Goal: Transaction & Acquisition: Purchase product/service

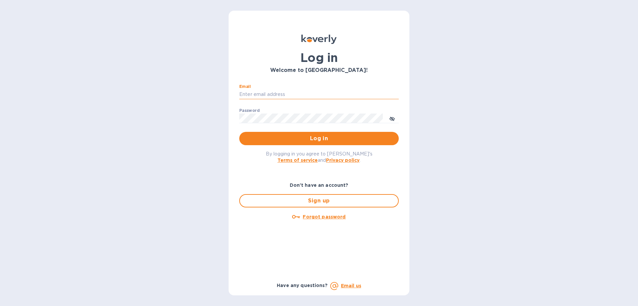
click at [302, 94] on input "Email" at bounding box center [319, 94] width 160 height 10
type input "u"
type input "sam@unipakfoods.com"
click at [239, 132] on button "Log in" at bounding box center [319, 138] width 160 height 13
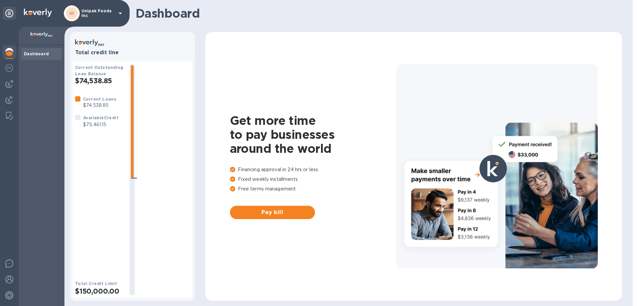
click at [42, 56] on b "Dashboard" at bounding box center [36, 53] width 25 height 5
click at [103, 44] on icon at bounding box center [89, 42] width 29 height 11
click at [95, 15] on p "Unipak Foods Inc" at bounding box center [97, 13] width 33 height 9
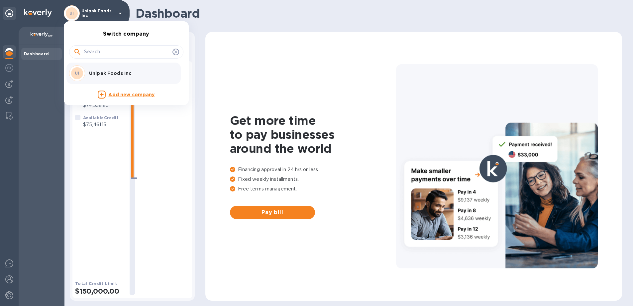
click at [100, 77] on div "UI Unipak Foods Inc" at bounding box center [121, 73] width 104 height 16
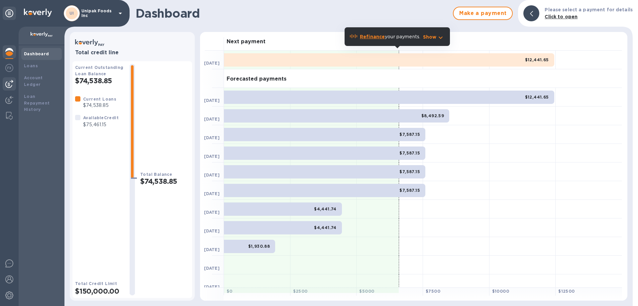
click at [10, 83] on img at bounding box center [9, 84] width 8 height 8
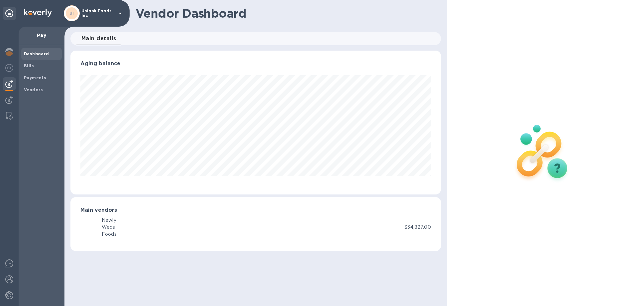
scroll to position [144, 370]
click at [31, 64] on b "Bills" at bounding box center [29, 65] width 10 height 5
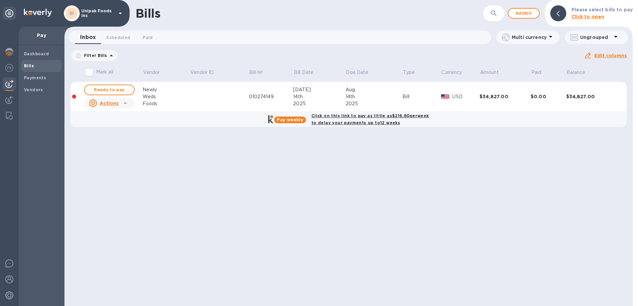
click at [329, 112] on div "Click on this link to pay as little as $216.80 per week to delay your payments …" at bounding box center [370, 119] width 120 height 17
checkbox input "true"
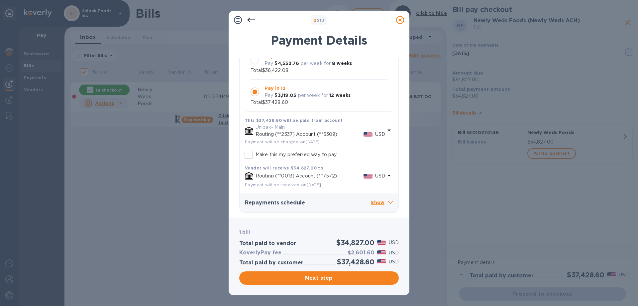
scroll to position [62, 0]
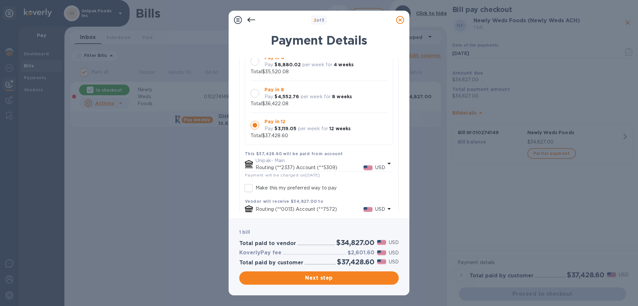
click at [398, 17] on icon at bounding box center [400, 20] width 8 height 8
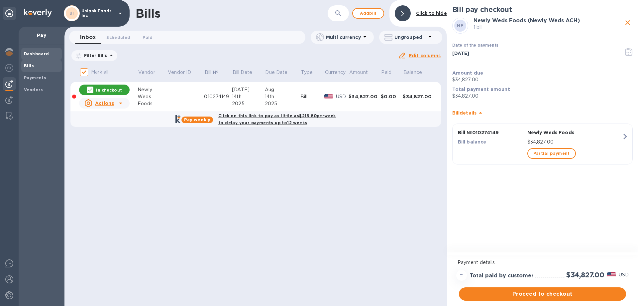
click at [41, 51] on b "Dashboard" at bounding box center [36, 53] width 25 height 5
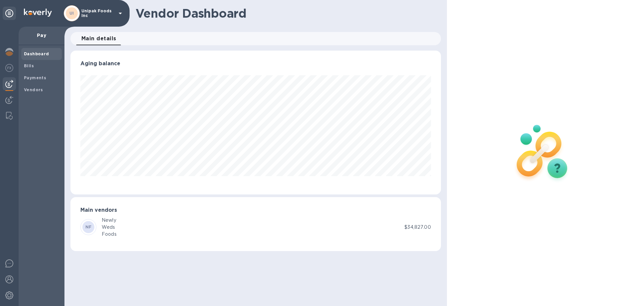
scroll to position [144, 370]
click at [14, 55] on div at bounding box center [9, 52] width 13 height 15
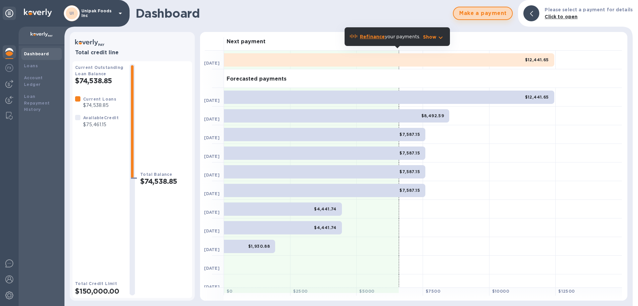
click at [468, 12] on span "Make a payment" at bounding box center [483, 13] width 48 height 8
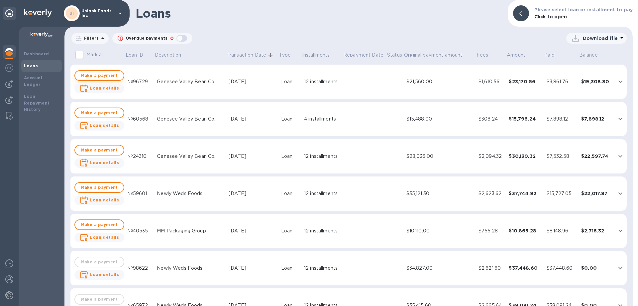
click at [96, 75] on span "Make a payment" at bounding box center [99, 75] width 38 height 8
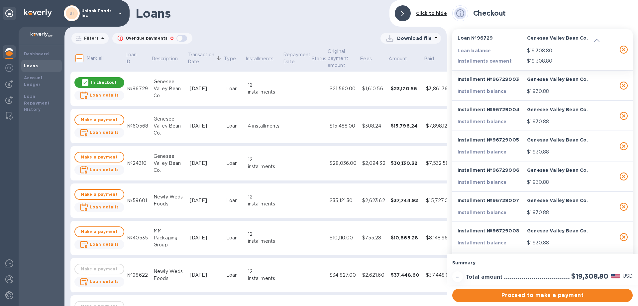
click at [320, 19] on h1 "Loans" at bounding box center [260, 13] width 249 height 14
click at [517, 295] on span "Proceed to make a payment" at bounding box center [543, 295] width 170 height 8
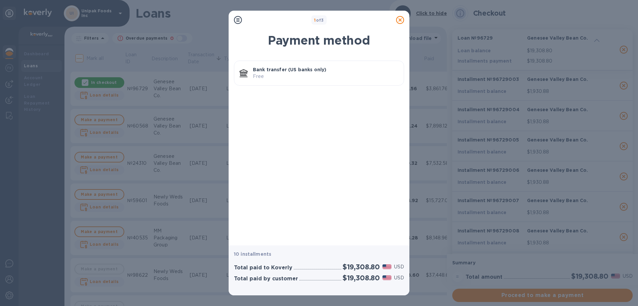
click at [401, 22] on icon at bounding box center [400, 20] width 8 height 8
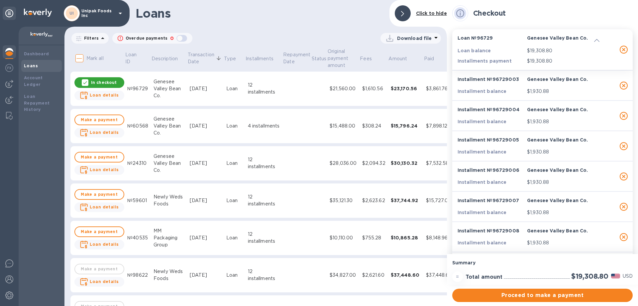
click at [407, 13] on div at bounding box center [403, 13] width 16 height 16
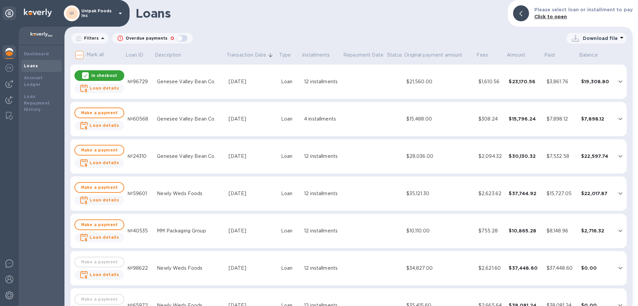
click at [13, 53] on img at bounding box center [9, 52] width 8 height 8
